Goal: Register for event/course

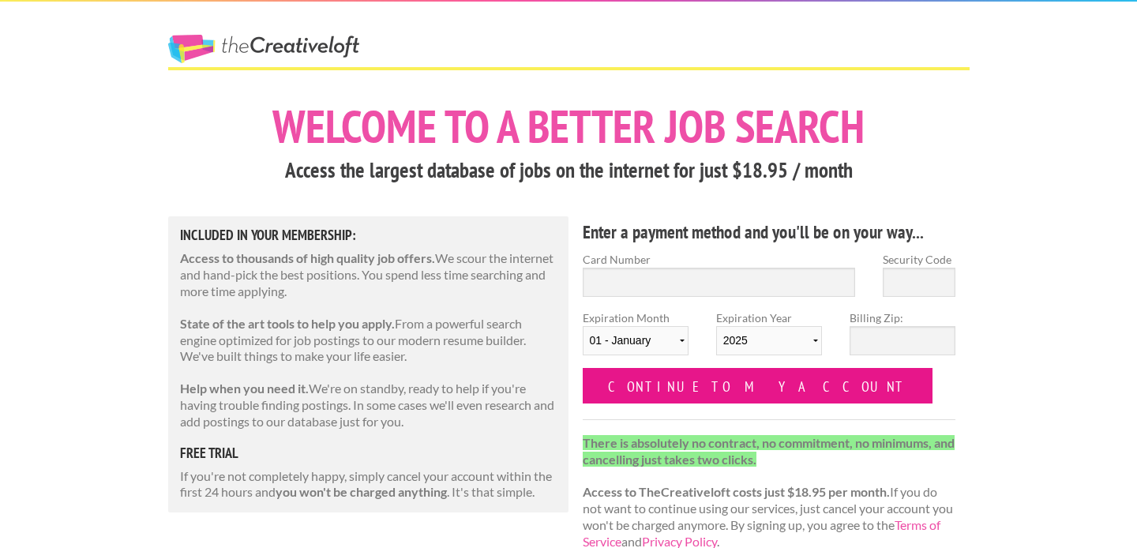
click at [722, 383] on input "Continue to my account" at bounding box center [758, 386] width 351 height 36
